Goal: Transaction & Acquisition: Book appointment/travel/reservation

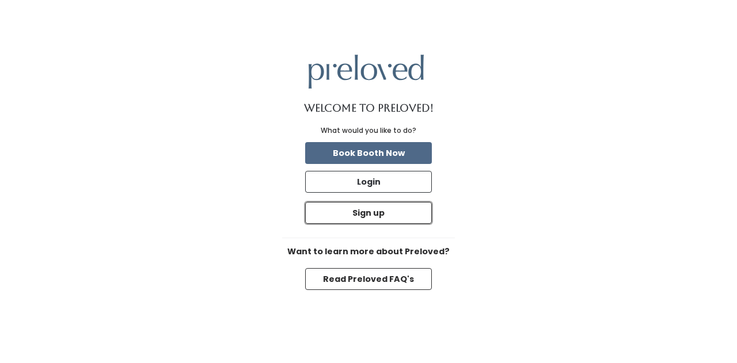
click at [401, 211] on button "Sign up" at bounding box center [368, 213] width 127 height 22
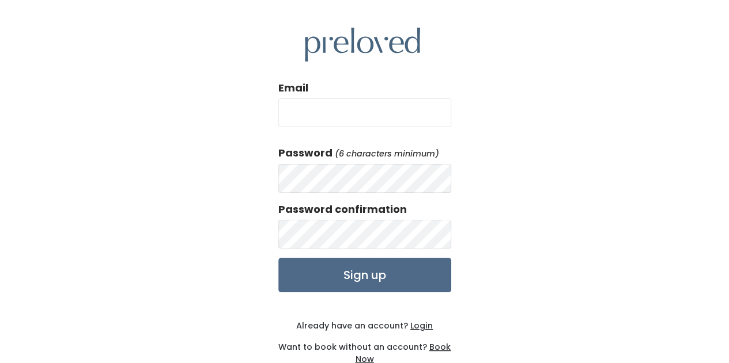
click at [386, 114] on input "Email" at bounding box center [364, 112] width 173 height 29
type input "[EMAIL_ADDRESS][DOMAIN_NAME]"
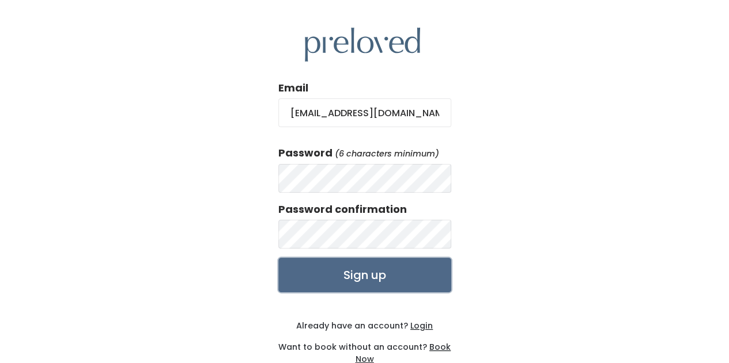
click at [386, 279] on input "Sign up" at bounding box center [364, 275] width 173 height 35
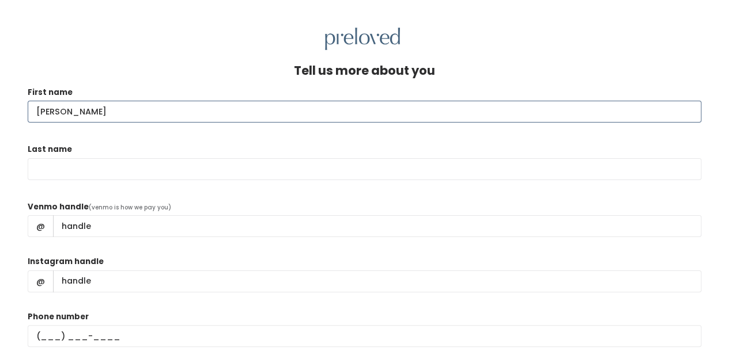
type input "Cynthia"
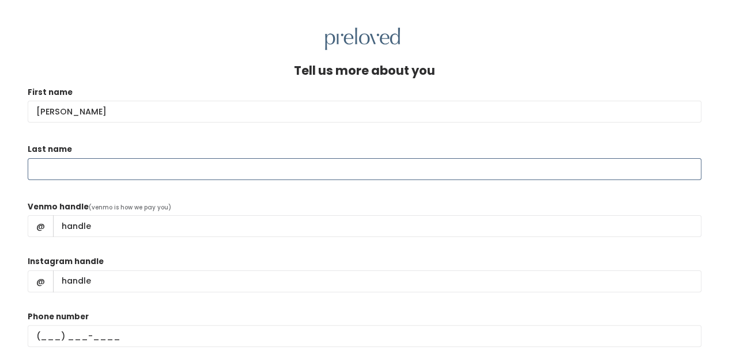
click at [308, 173] on input "Last name" at bounding box center [364, 169] width 673 height 22
type input "Wu"
type input "Siyao Wu"
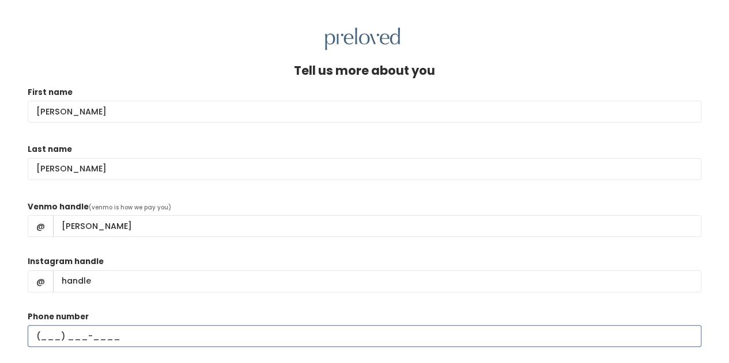
type input "(801) 580-0604"
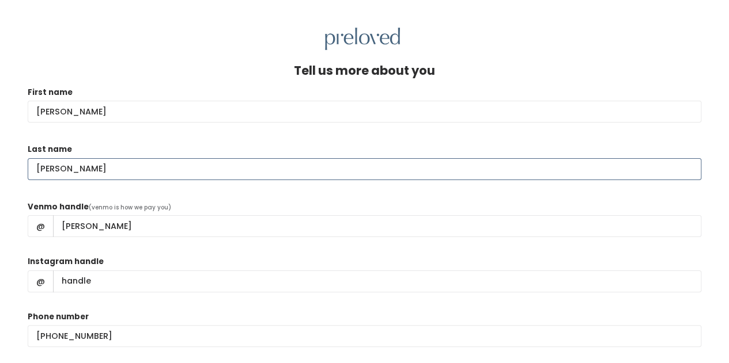
scroll to position [50, 0]
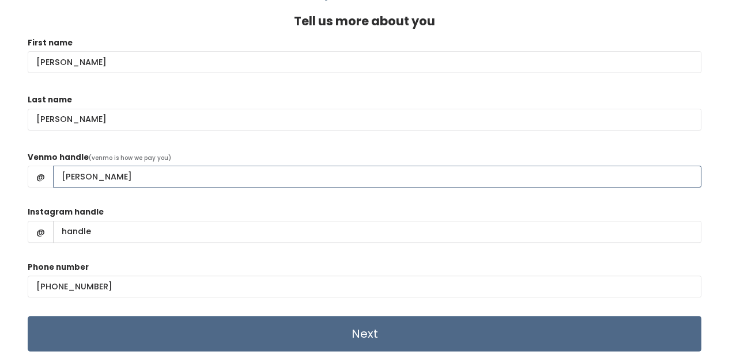
drag, startPoint x: 112, startPoint y: 178, endPoint x: 50, endPoint y: 172, distance: 63.0
click at [50, 172] on div "@ Siyao Wu" at bounding box center [364, 177] width 673 height 22
drag, startPoint x: 101, startPoint y: 177, endPoint x: 55, endPoint y: 175, distance: 46.1
click at [53, 173] on input "Venmo handle" at bounding box center [377, 177] width 648 height 22
click at [88, 181] on input "Venmo handle" at bounding box center [377, 177] width 648 height 22
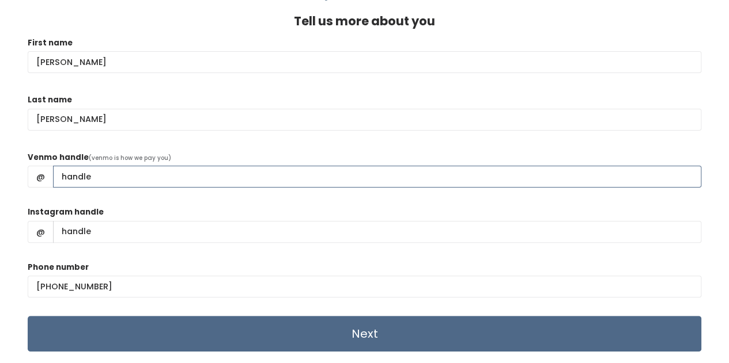
click at [93, 179] on input "Venmo handle" at bounding box center [377, 177] width 648 height 22
type input "Cynthia-Wu-7"
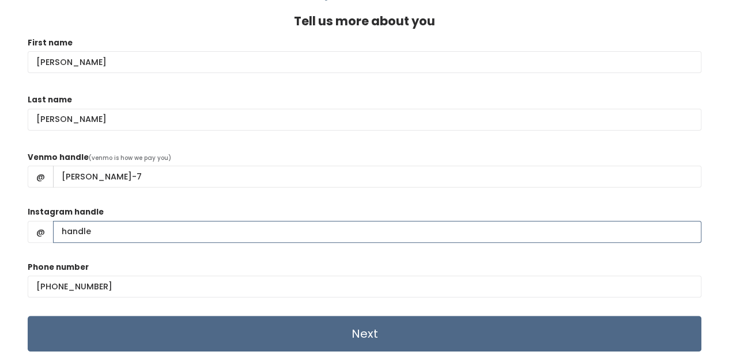
click at [113, 236] on input "Instagram handle" at bounding box center [377, 232] width 648 height 22
type input "siyao8191"
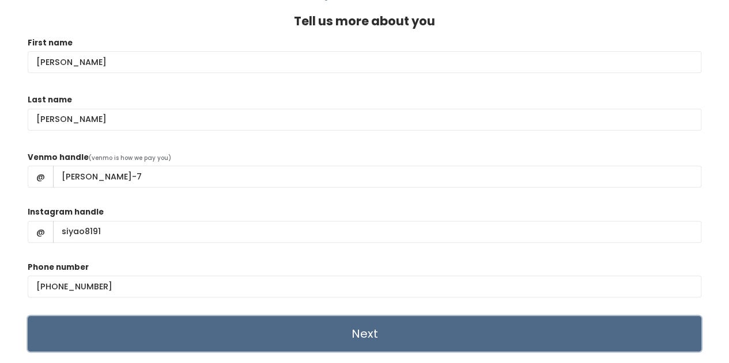
click at [159, 332] on input "Next" at bounding box center [364, 334] width 673 height 36
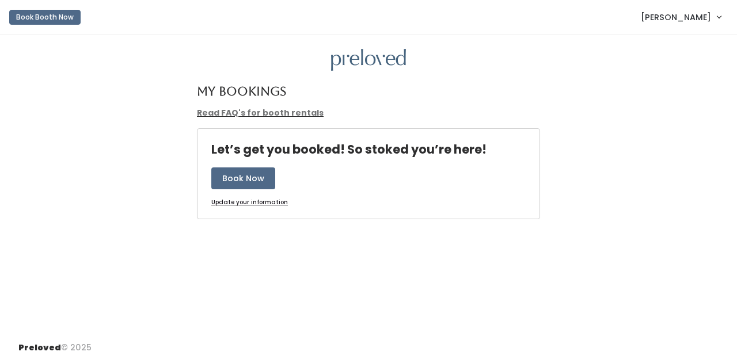
click at [274, 114] on link "Read FAQ's for booth rentals" at bounding box center [260, 113] width 127 height 12
click at [29, 30] on nav "Book Booth Now Cynthia Wu My bookings Account settings Logout" at bounding box center [368, 17] width 737 height 35
click at [31, 19] on button "Book Booth Now" at bounding box center [44, 17] width 71 height 15
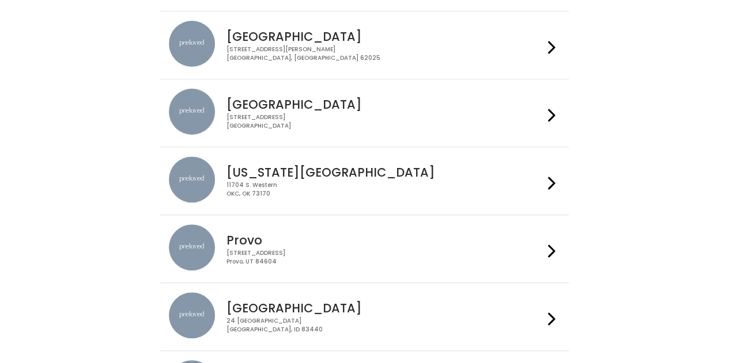
scroll to position [346, 0]
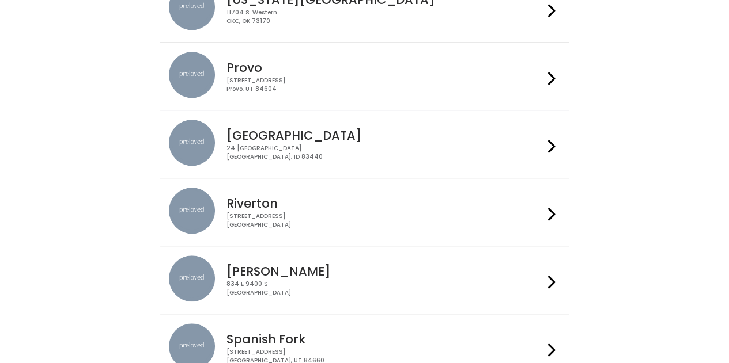
click at [448, 288] on div "834 E 9400 S Sandy, UT 84049" at bounding box center [384, 288] width 317 height 17
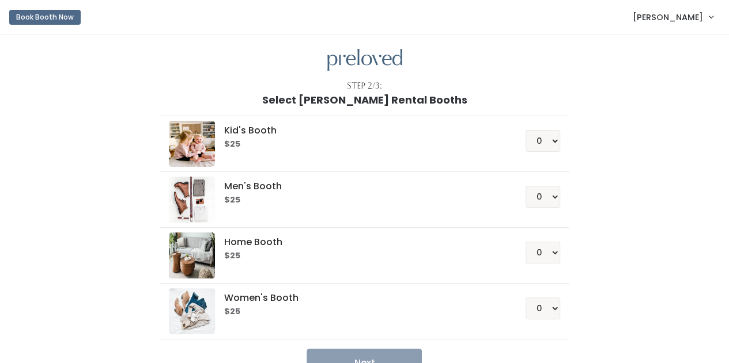
scroll to position [58, 0]
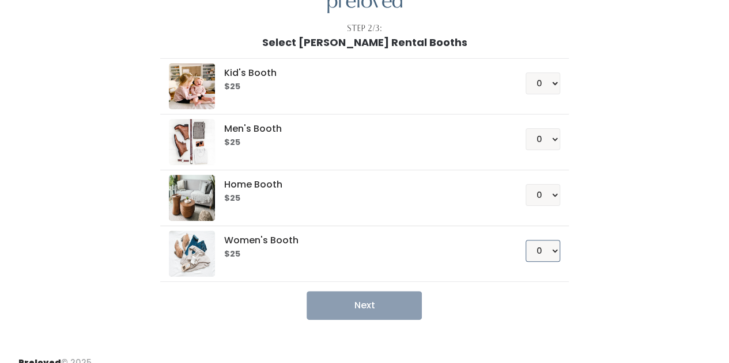
click at [552, 249] on select "0 1 2 3 4" at bounding box center [542, 251] width 35 height 22
select select "1"
click at [526, 240] on select "0 1 2 3 4" at bounding box center [542, 251] width 35 height 22
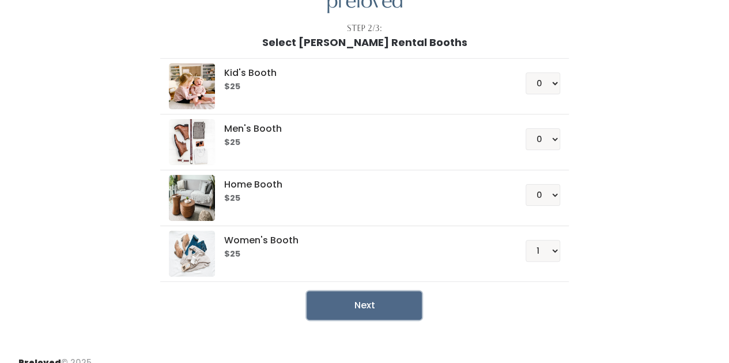
click at [386, 297] on button "Next" at bounding box center [363, 305] width 115 height 29
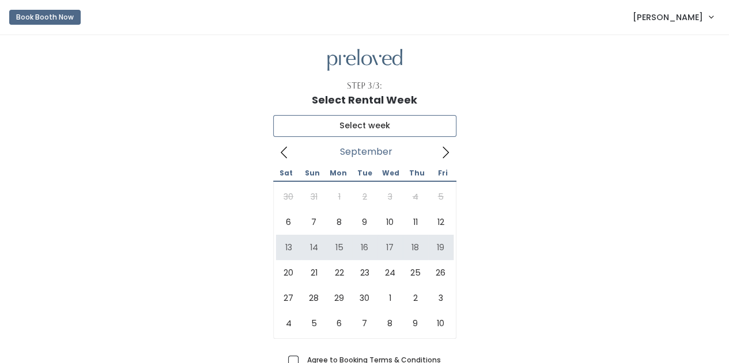
type input "[DATE] to [DATE]"
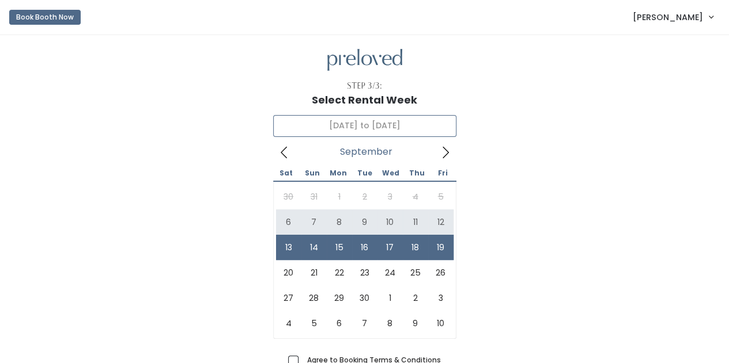
scroll to position [91, 0]
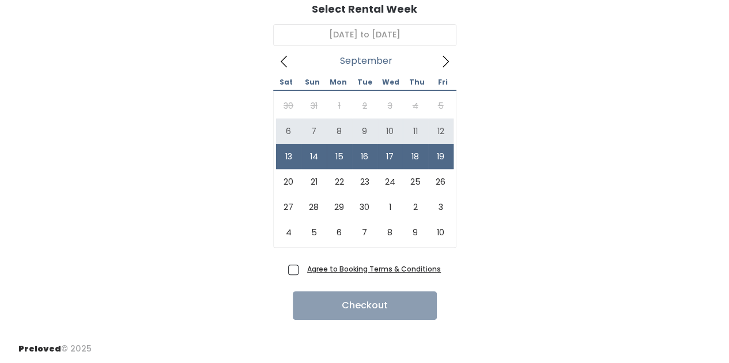
click at [348, 267] on u "Agree to Booking Terms & Conditions" at bounding box center [374, 269] width 134 height 10
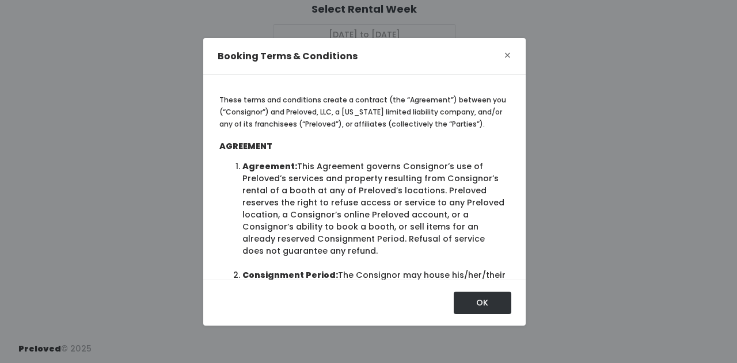
click at [505, 62] on span "×" at bounding box center [507, 56] width 7 height 18
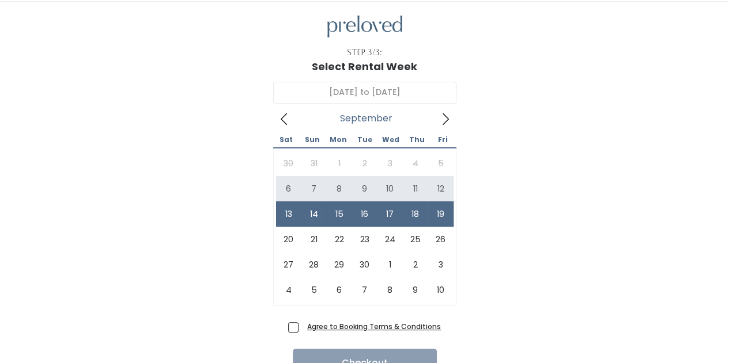
scroll to position [0, 0]
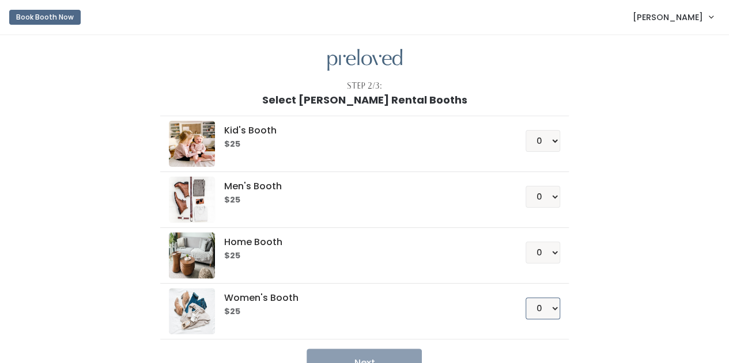
click at [537, 314] on select "0 1 2 3 4" at bounding box center [542, 309] width 35 height 22
select select "1"
click at [526, 298] on select "0 1 2 3 4" at bounding box center [542, 309] width 35 height 22
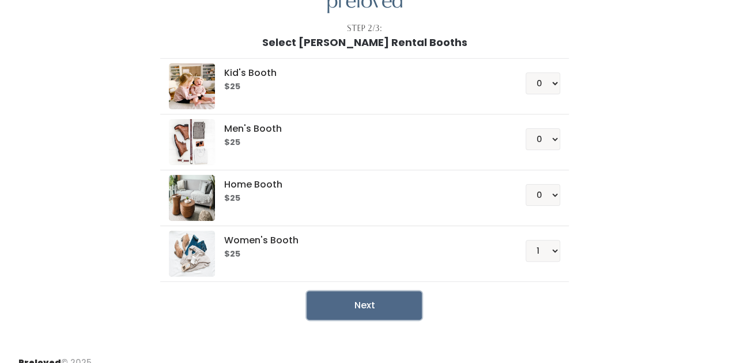
click at [334, 308] on button "Next" at bounding box center [363, 305] width 115 height 29
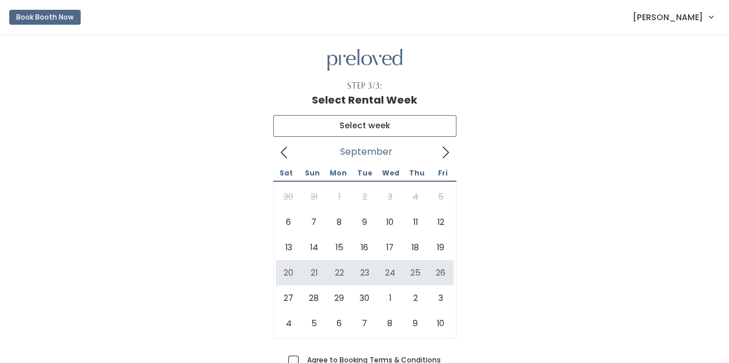
type input "September 20 to September 26"
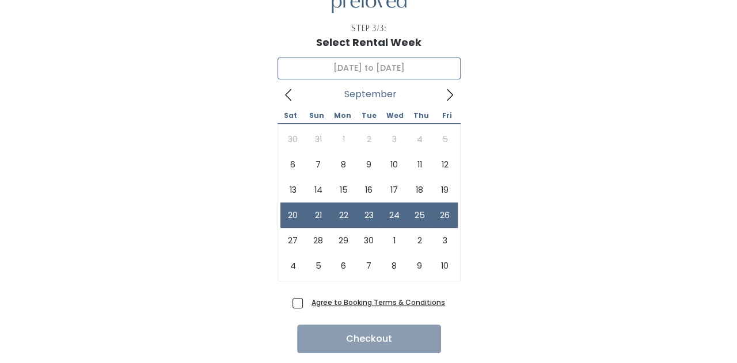
scroll to position [91, 0]
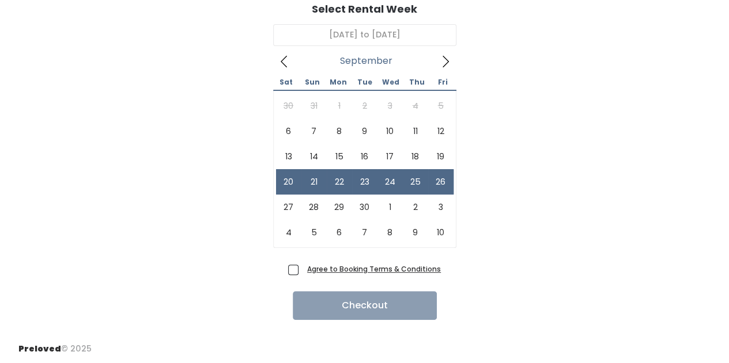
click at [316, 272] on u "Agree to Booking Terms & Conditions" at bounding box center [374, 269] width 134 height 10
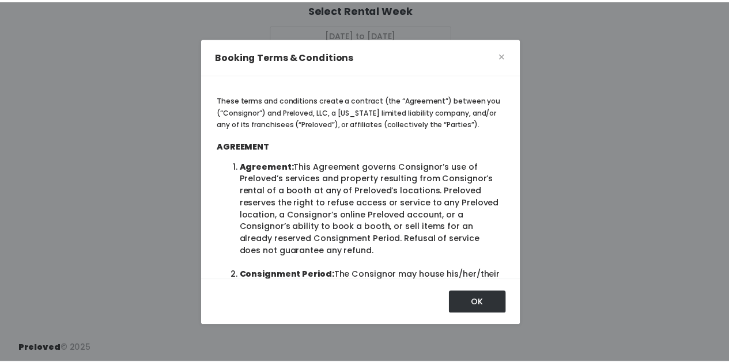
scroll to position [53, 0]
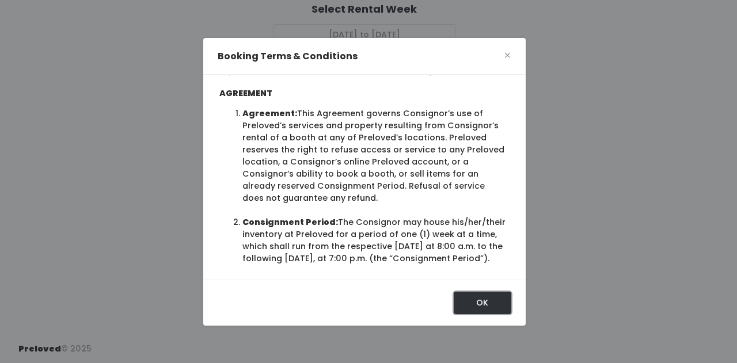
click at [488, 301] on button "OK" at bounding box center [483, 303] width 58 height 22
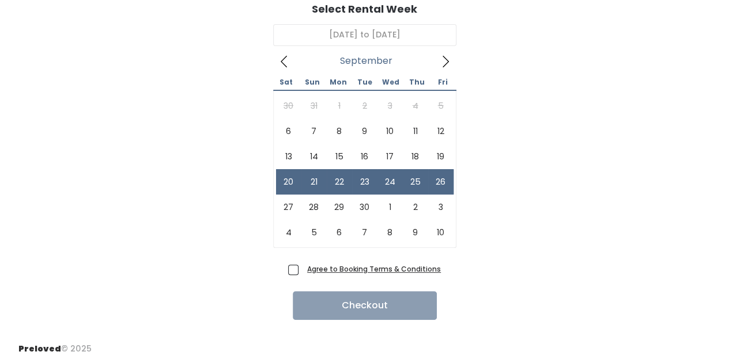
click at [302, 269] on span "Agree to Booking Terms & Conditions" at bounding box center [371, 269] width 138 height 12
click at [302, 269] on input "Agree to Booking Terms & Conditions" at bounding box center [305, 266] width 7 height 7
checkbox input "true"
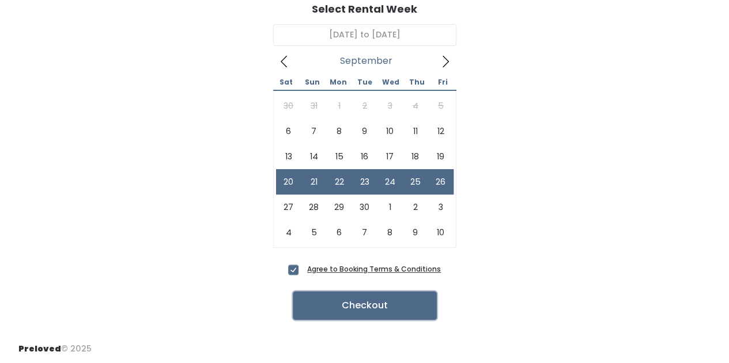
click at [314, 309] on button "Checkout" at bounding box center [365, 305] width 144 height 29
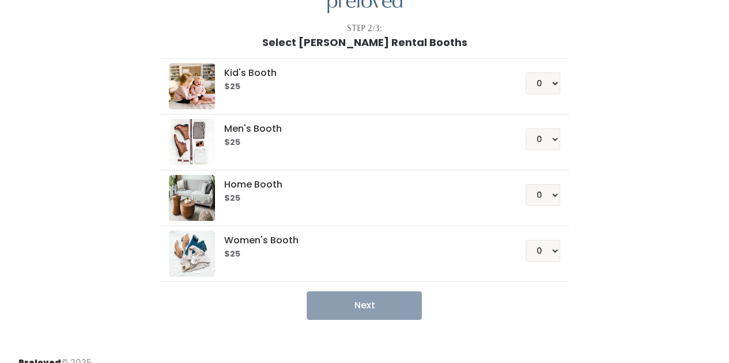
scroll to position [58, 0]
drag, startPoint x: 0, startPoint y: 0, endPoint x: 95, endPoint y: 180, distance: 203.8
click at [95, 180] on div at bounding box center [100, 184] width 105 height 272
click at [556, 253] on select "0 1 2 3 4" at bounding box center [542, 251] width 35 height 22
select select "2"
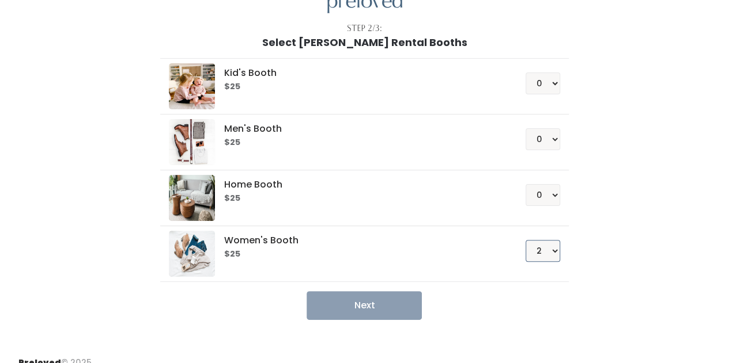
click at [526, 240] on select "0 1 2 3 4" at bounding box center [542, 251] width 35 height 22
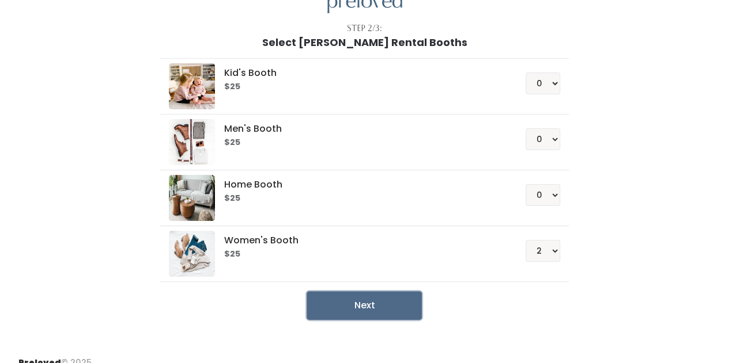
click at [389, 308] on button "Next" at bounding box center [363, 305] width 115 height 29
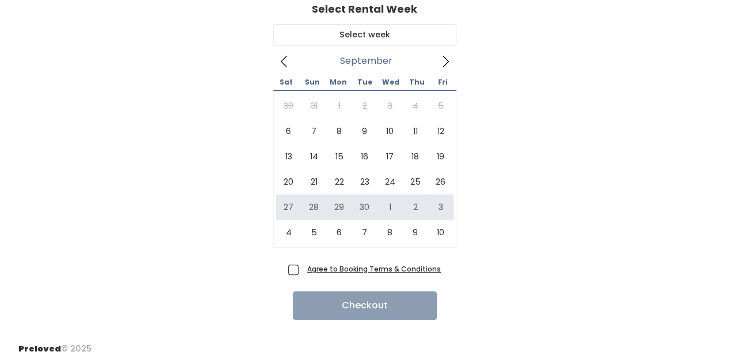
scroll to position [33, 0]
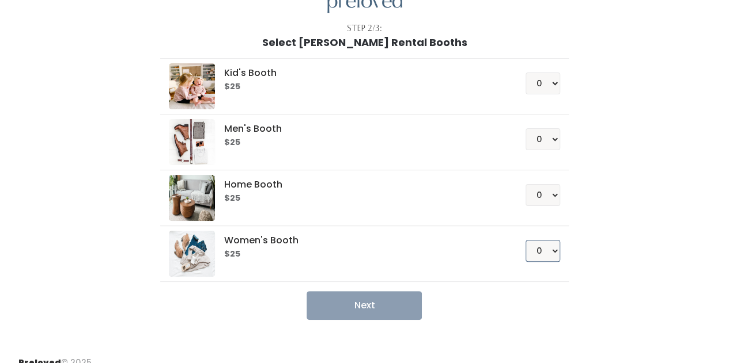
click at [543, 244] on select "0 1 2 3 4" at bounding box center [542, 251] width 35 height 22
select select "1"
click at [526, 240] on select "0 1 2 3 4" at bounding box center [542, 251] width 35 height 22
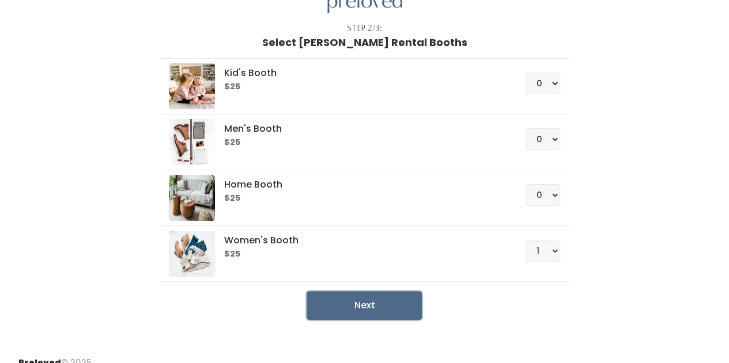
click at [389, 299] on button "Next" at bounding box center [363, 305] width 115 height 29
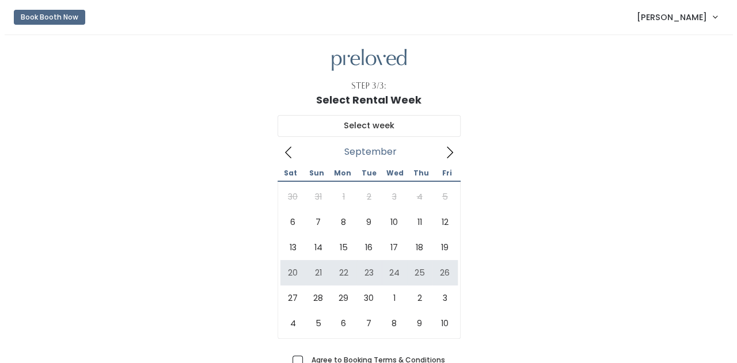
scroll to position [91, 0]
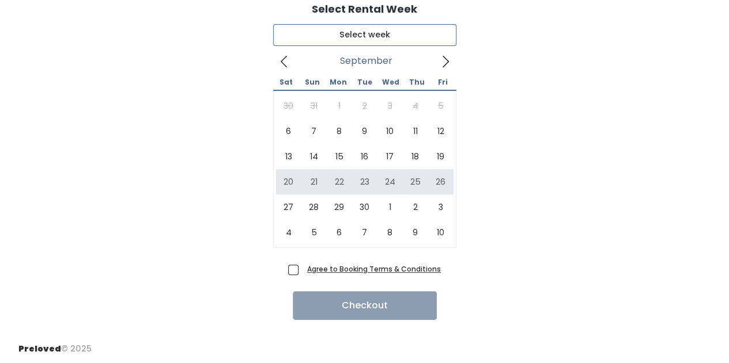
type input "[DATE] to [DATE]"
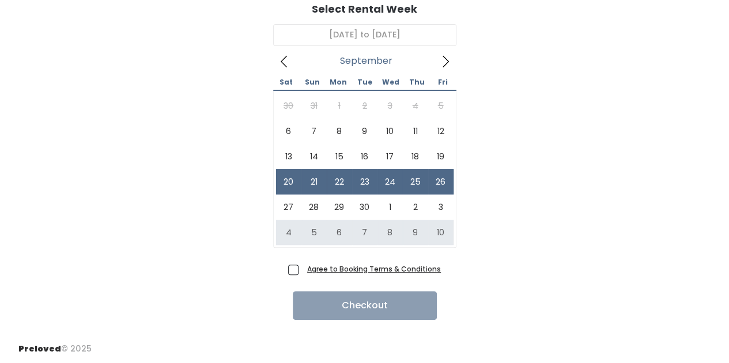
click at [324, 271] on u "Agree to Booking Terms & Conditions" at bounding box center [374, 269] width 134 height 10
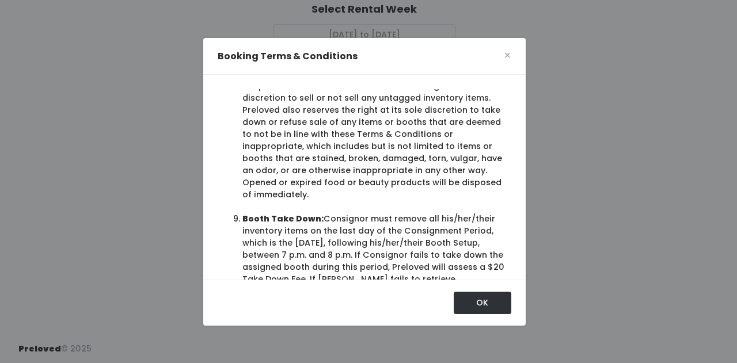
scroll to position [1094, 0]
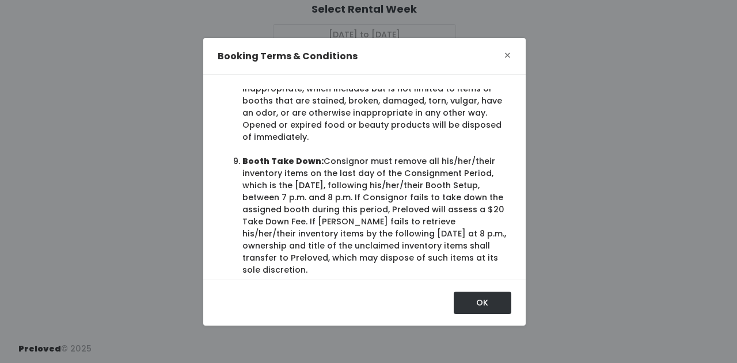
click at [507, 53] on span "×" at bounding box center [507, 56] width 7 height 18
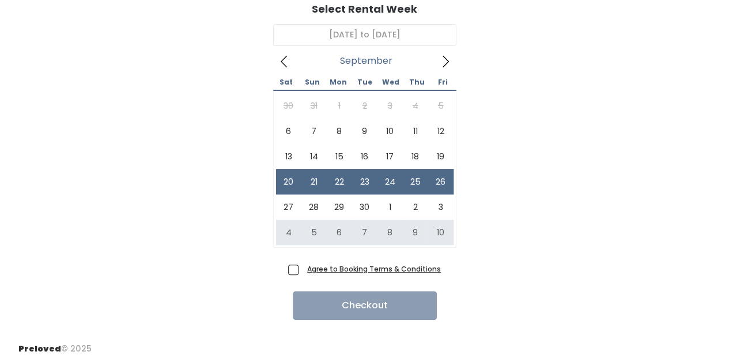
click at [361, 266] on u "Agree to Booking Terms & Conditions" at bounding box center [374, 269] width 134 height 10
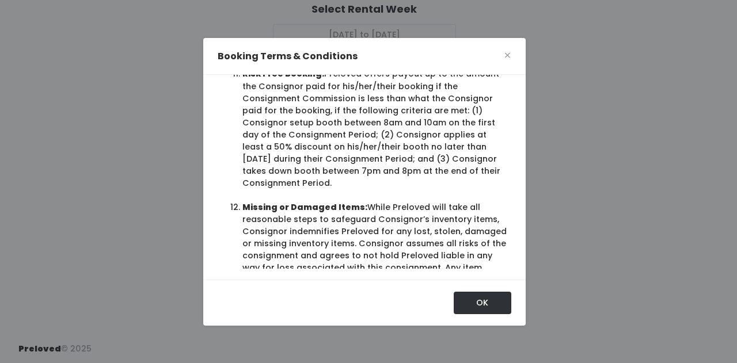
scroll to position [1406, 0]
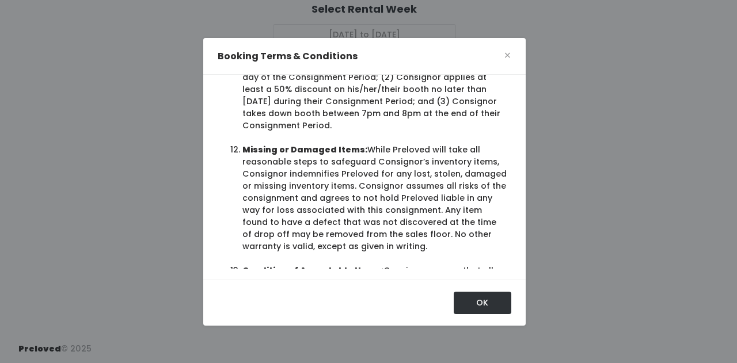
click at [338, 253] on li "Missing or Damaged Items: While Preloved will take all reasonable steps to safe…" at bounding box center [374, 198] width 264 height 109
click at [126, 145] on div "Booking Terms & Conditions × These terms and conditions create a contract (the …" at bounding box center [368, 181] width 737 height 363
